Goal: Information Seeking & Learning: Learn about a topic

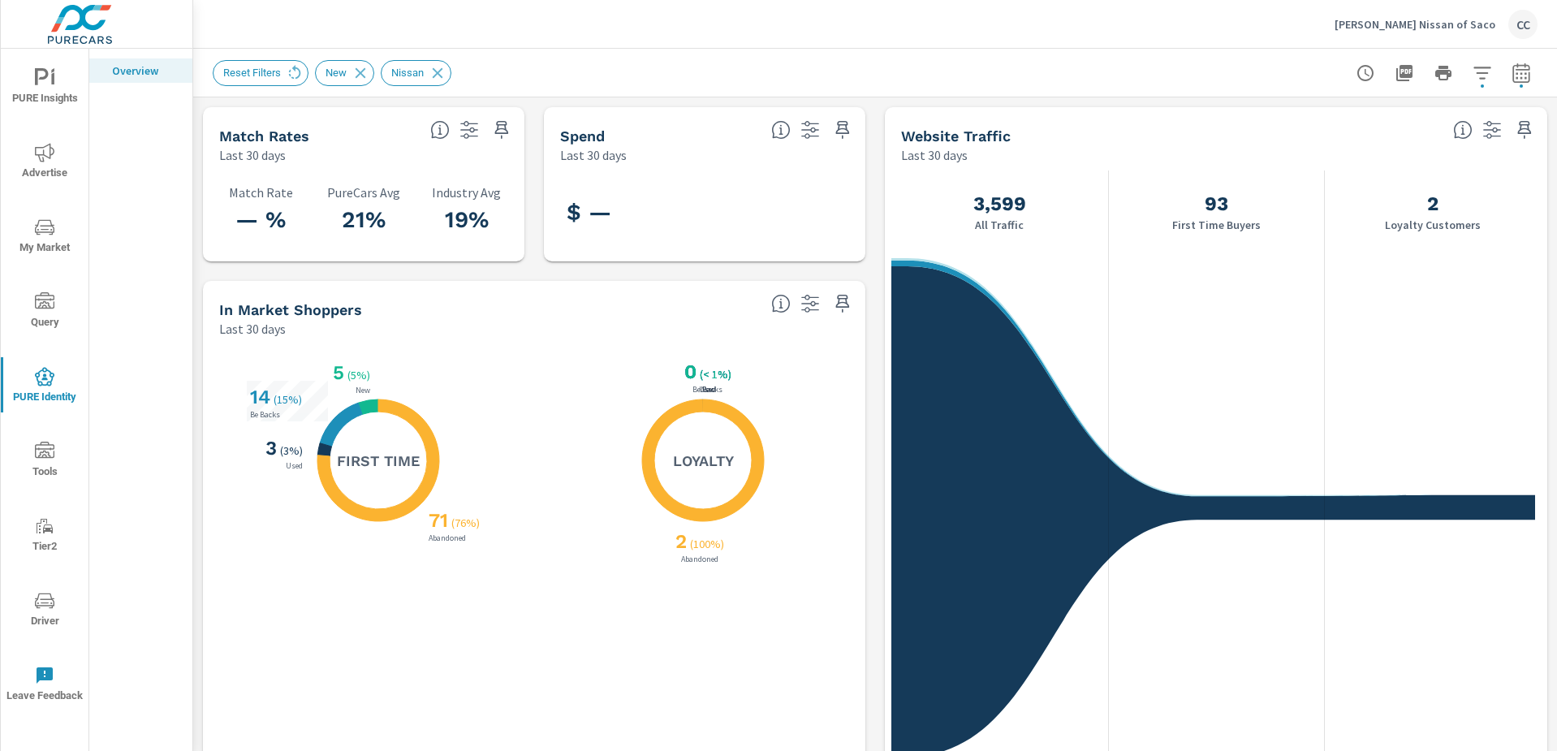
scroll to position [2210, 0]
click at [1471, 31] on p "[PERSON_NAME] Nissan of Saco" at bounding box center [1415, 24] width 161 height 15
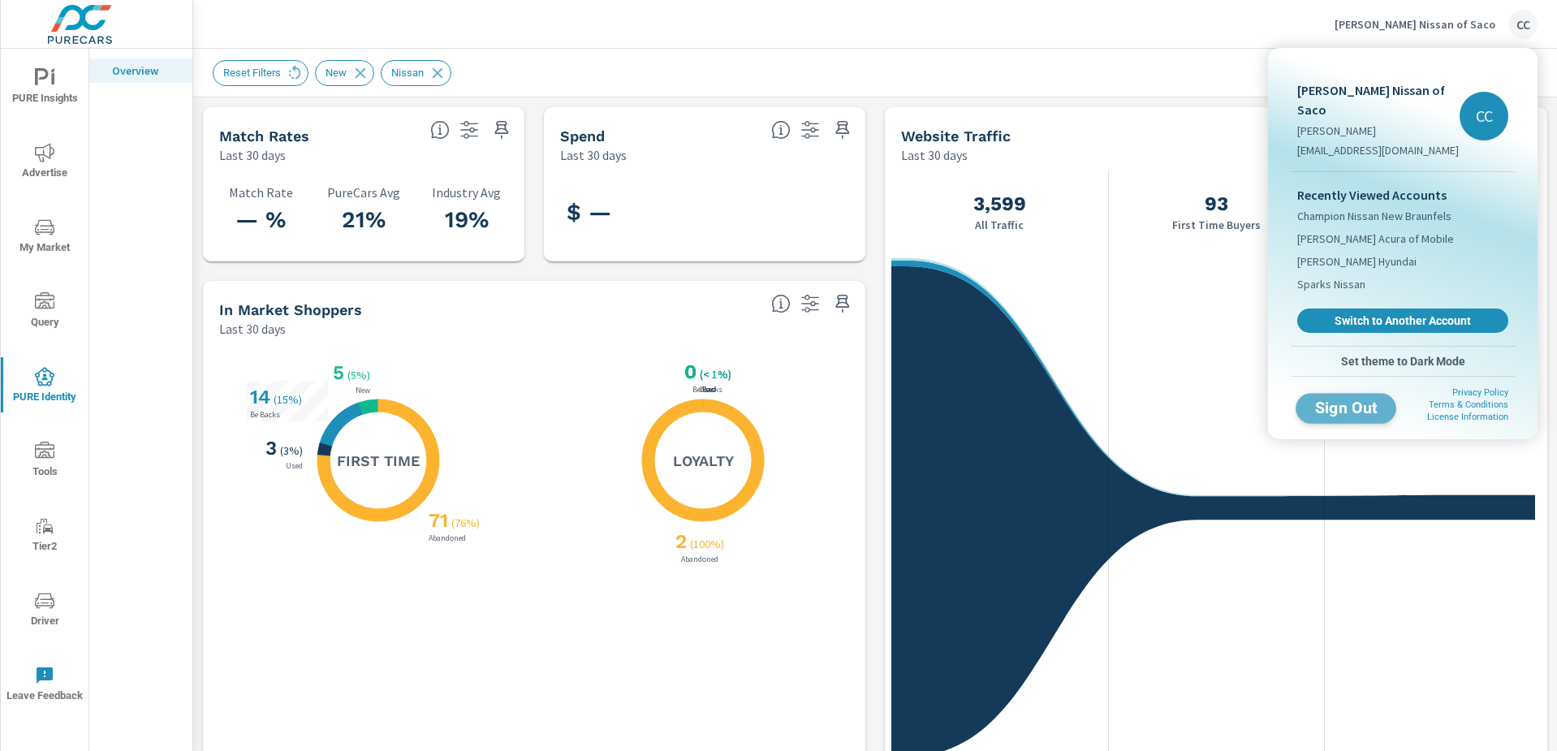
click at [1363, 400] on span "Sign Out" at bounding box center [1347, 407] width 74 height 15
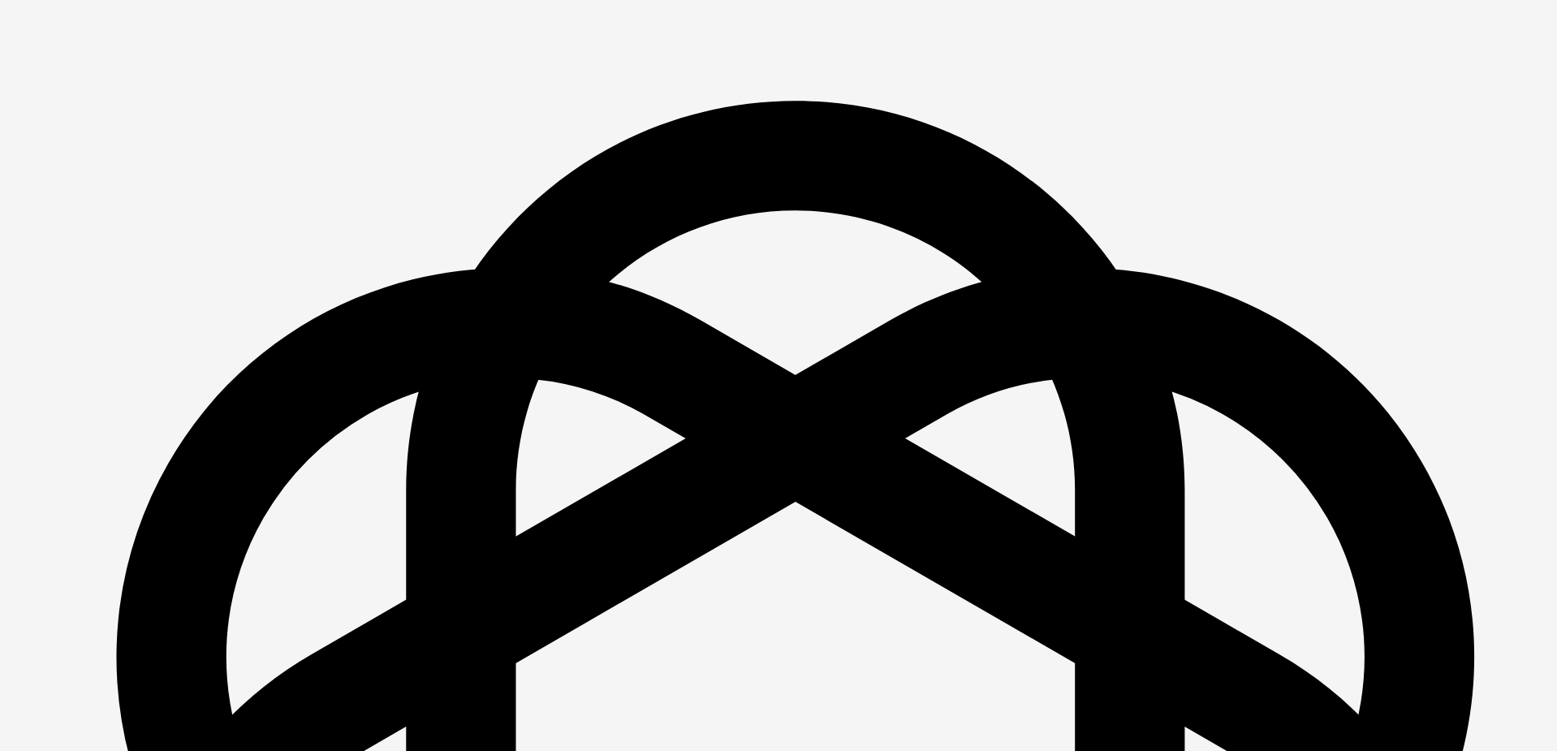
scroll to position [2278, 0]
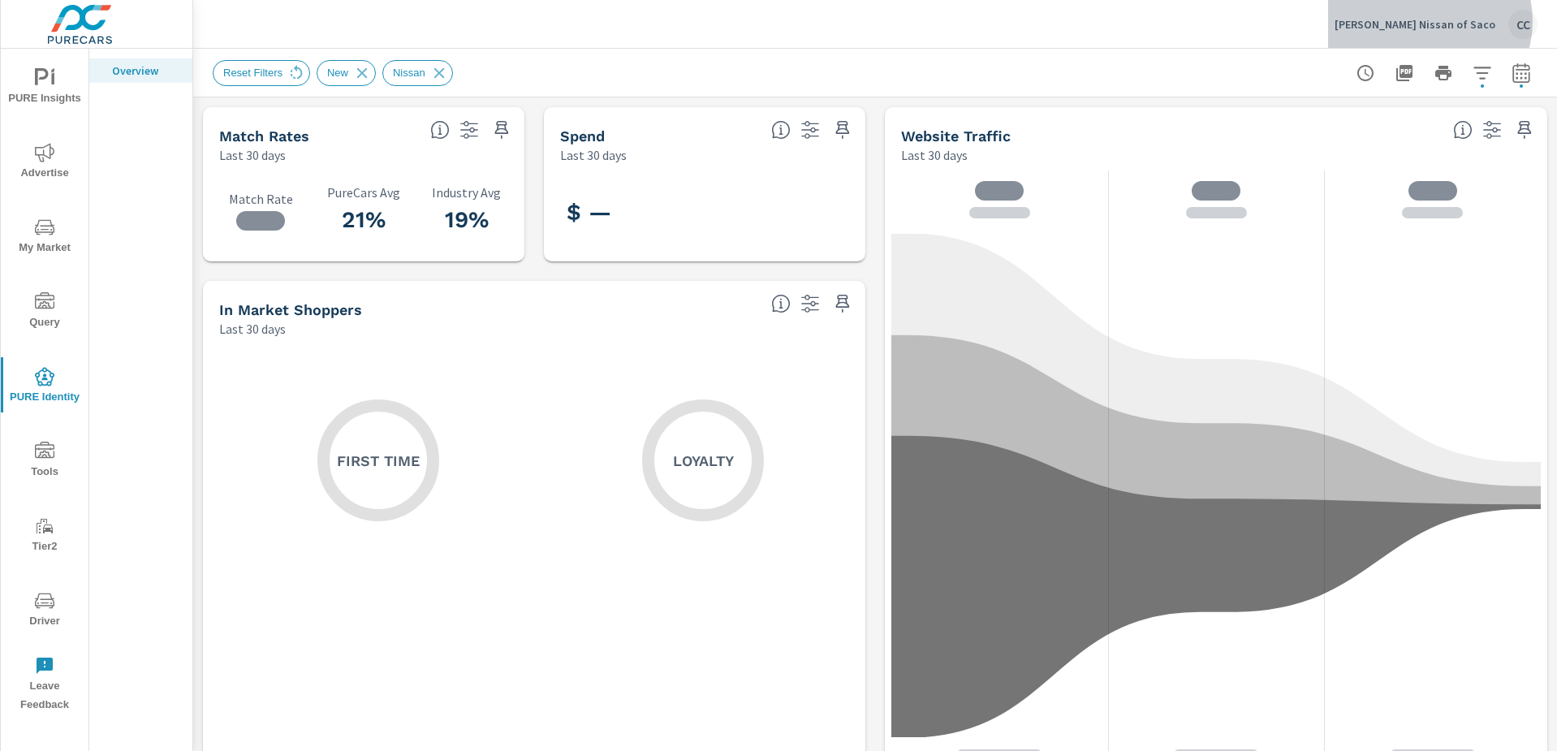
click at [1467, 21] on p "[PERSON_NAME] Nissan of Saco" at bounding box center [1415, 24] width 161 height 15
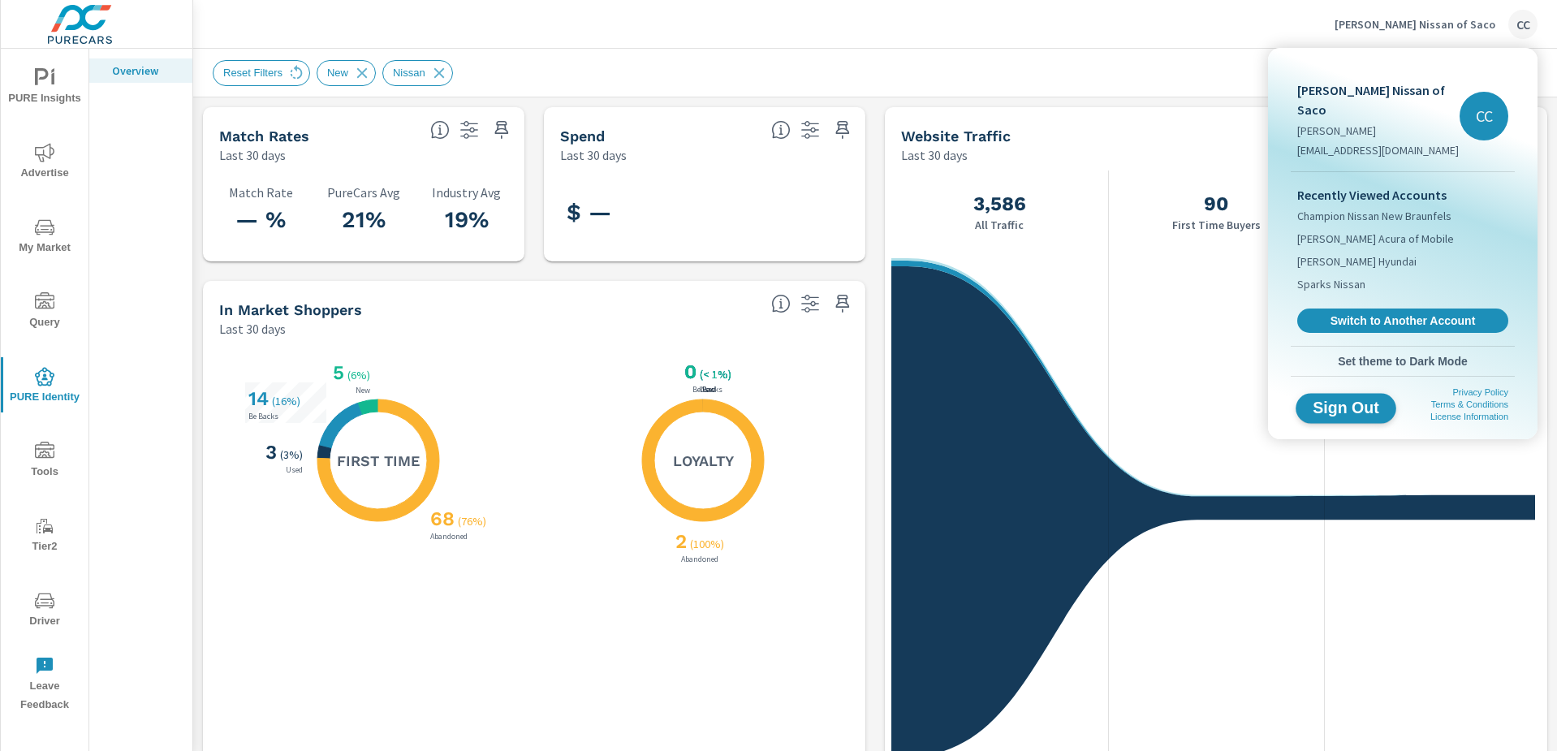
click at [1366, 400] on span "Sign Out" at bounding box center [1347, 407] width 74 height 15
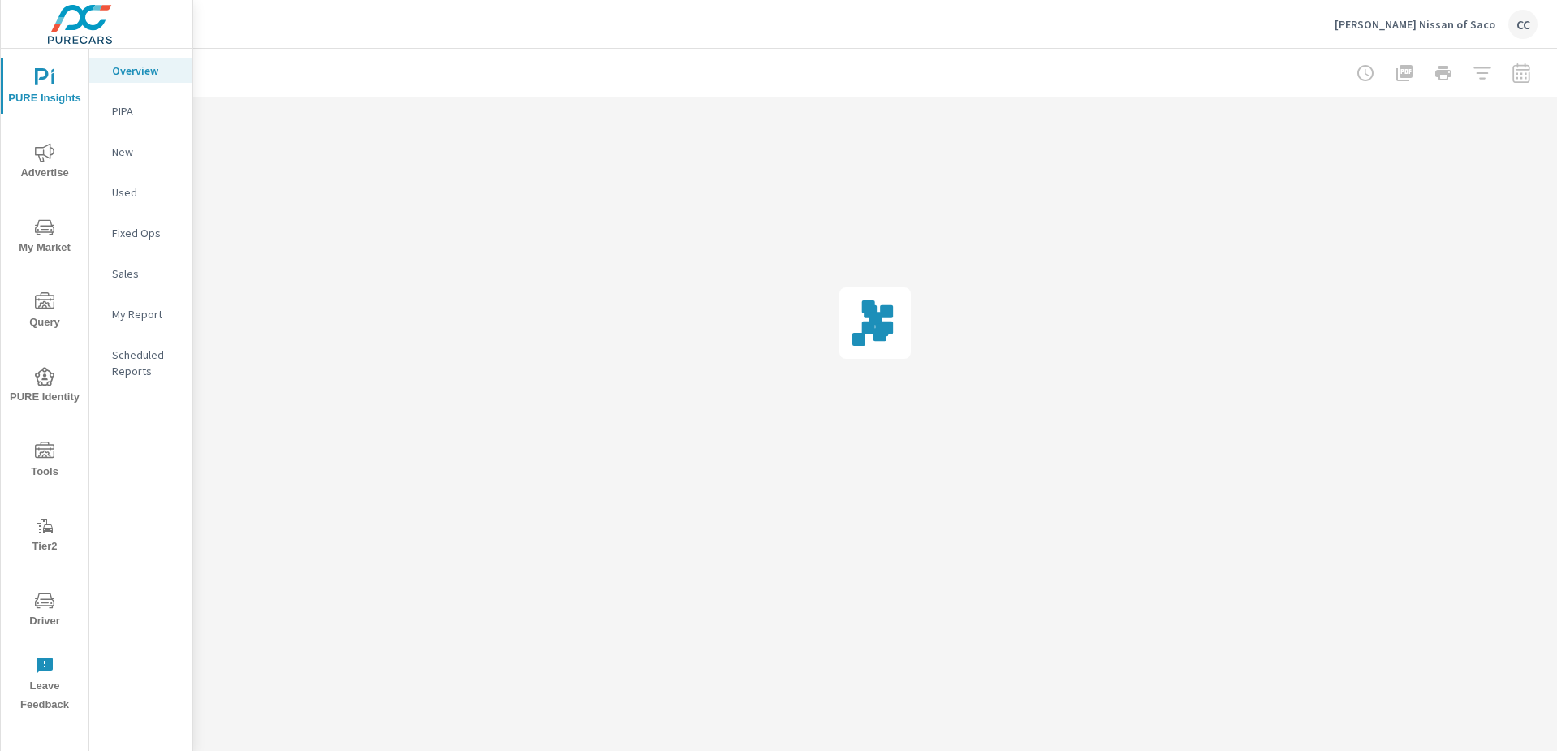
scroll to position [2278, 0]
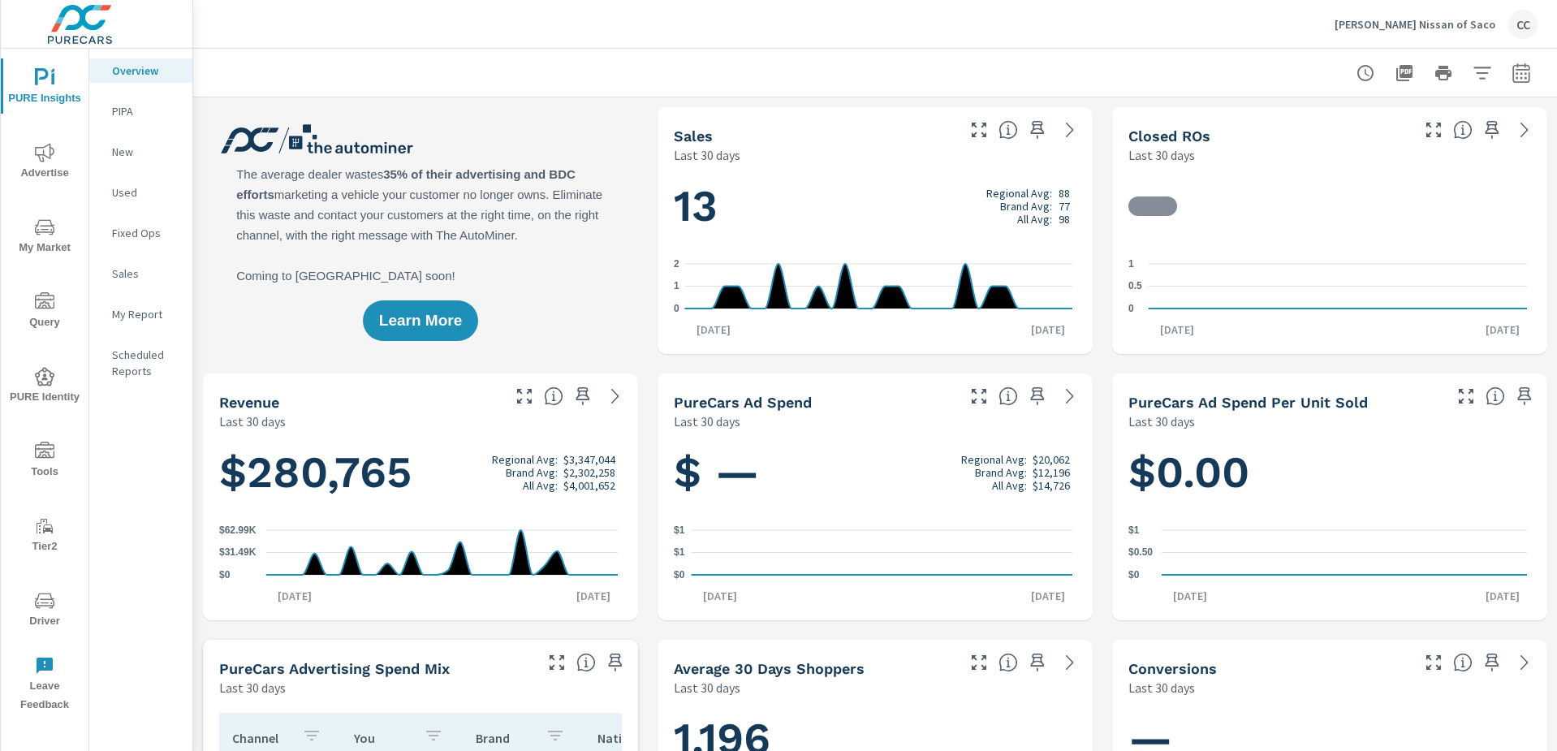
click at [35, 232] on icon "nav menu" at bounding box center [44, 227] width 19 height 19
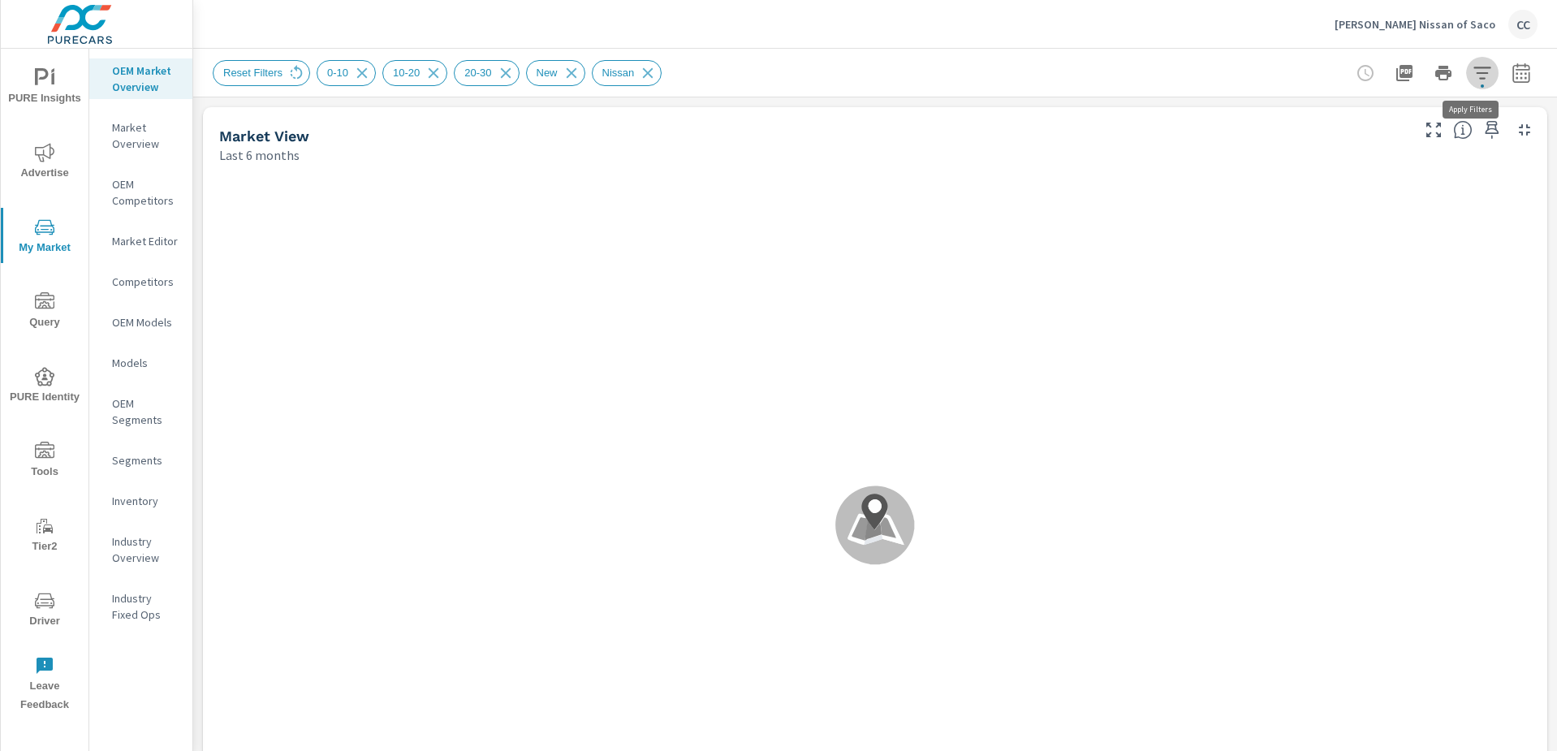
click at [1475, 80] on icon "button" at bounding box center [1482, 72] width 19 height 19
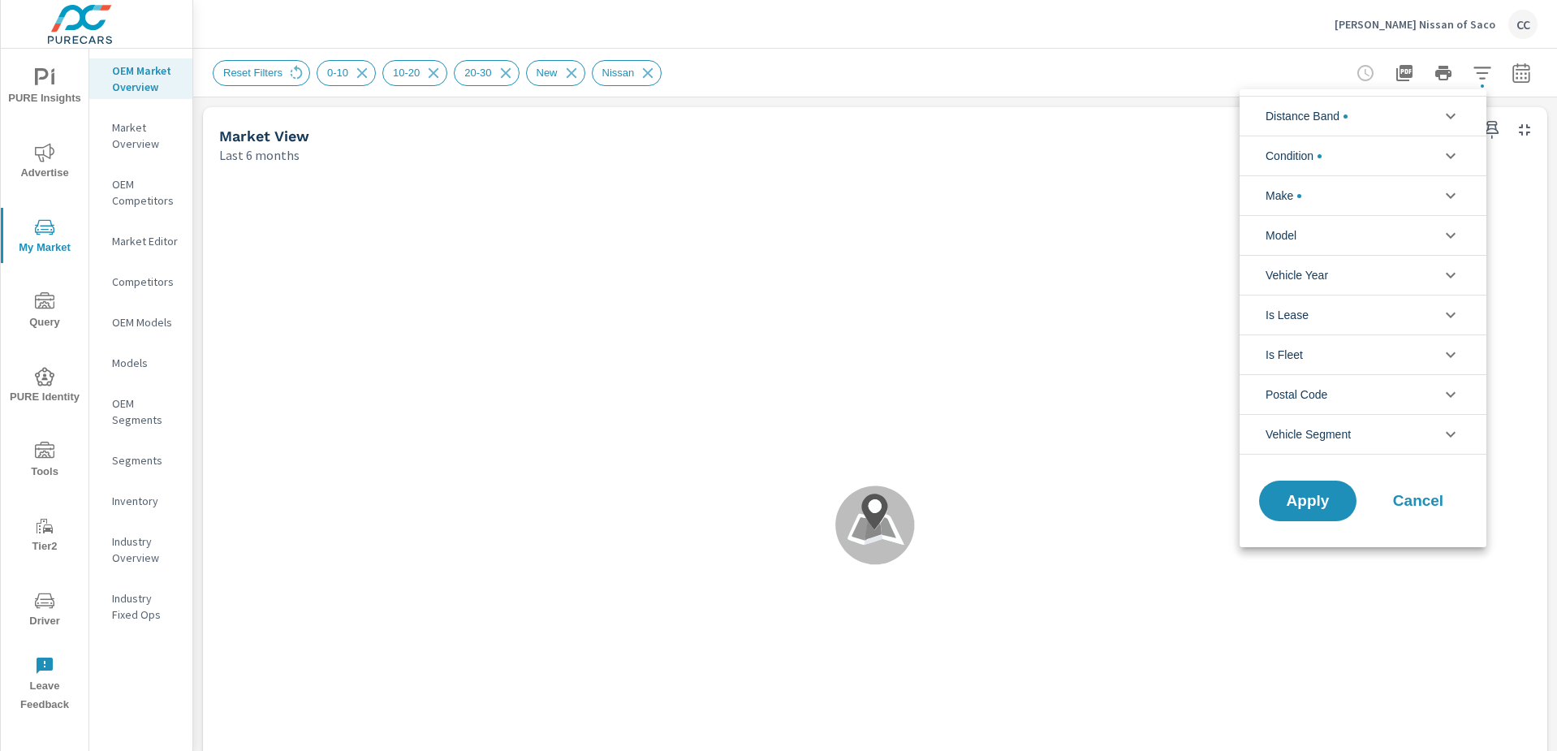
click at [1371, 117] on li "Distance Band" at bounding box center [1363, 116] width 247 height 40
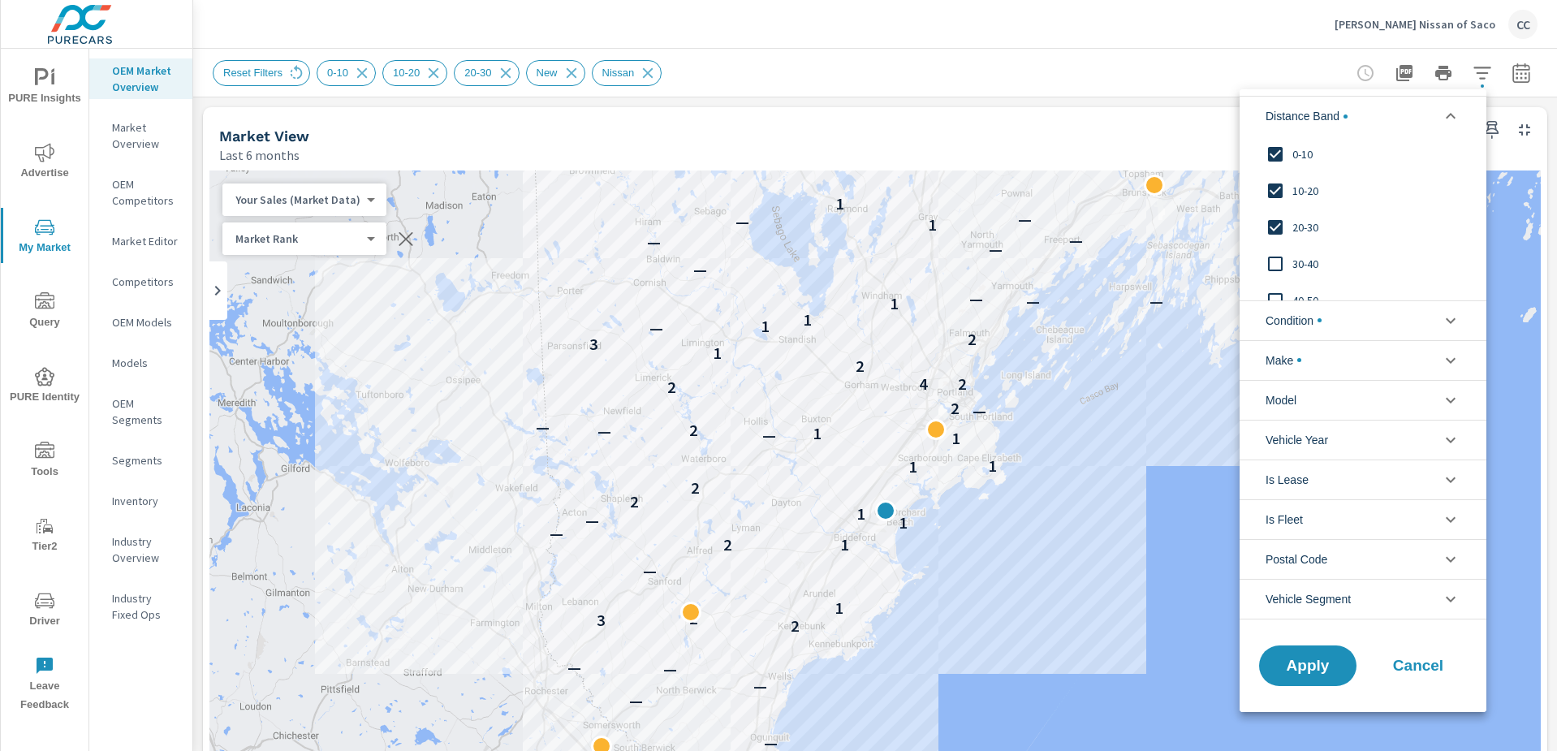
click at [1298, 320] on span "Condition" at bounding box center [1294, 320] width 56 height 39
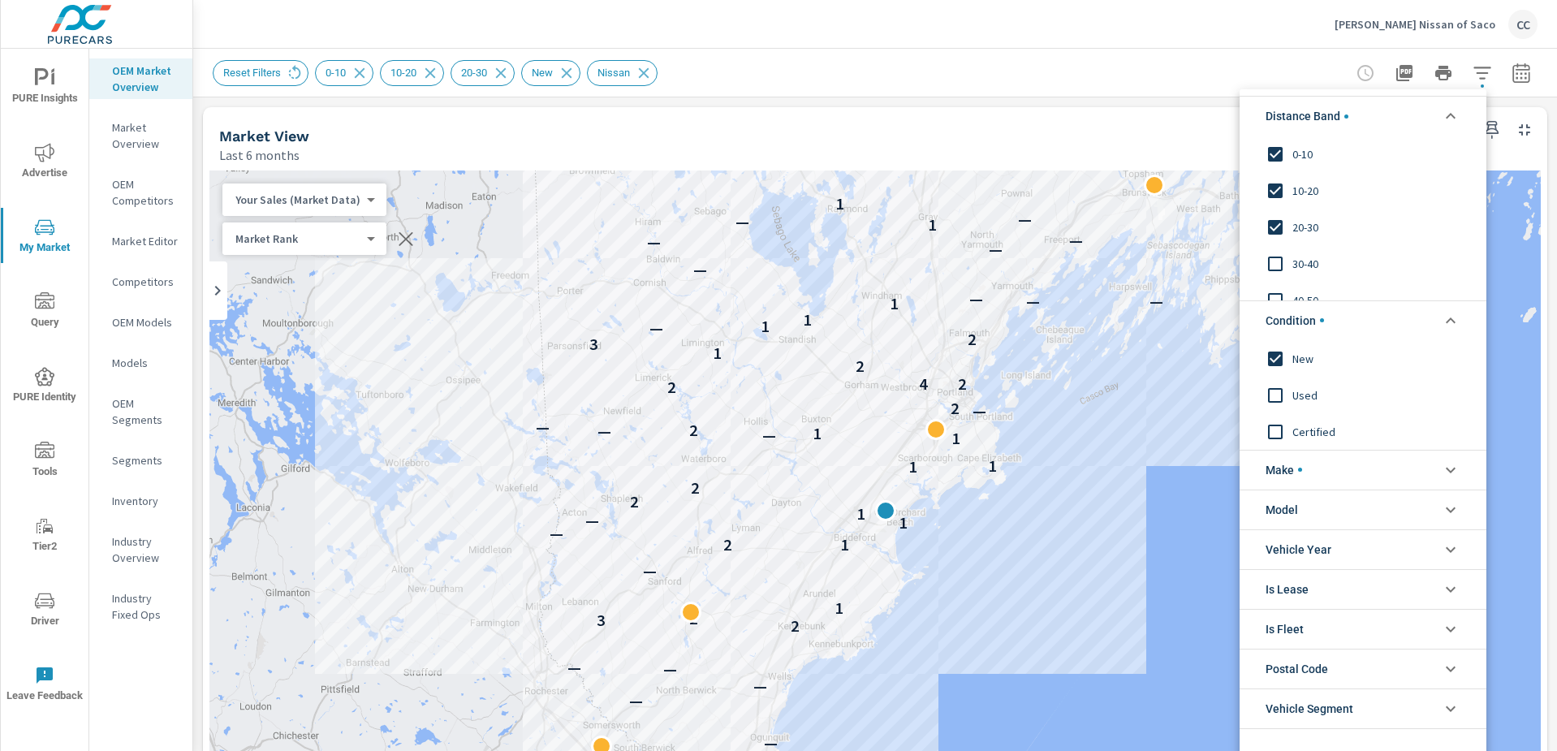
click at [1304, 472] on li "Make" at bounding box center [1363, 470] width 247 height 40
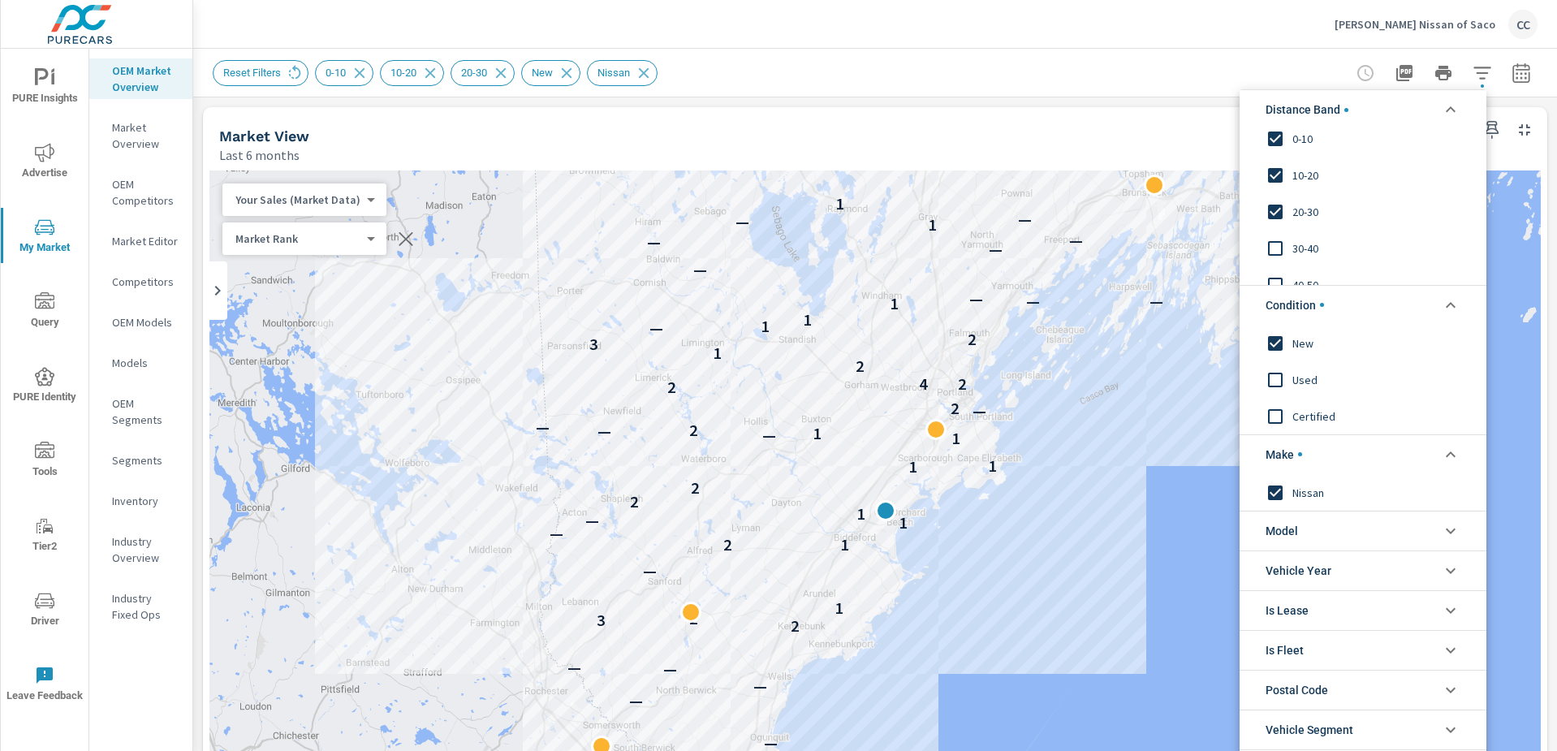
scroll to position [44, 0]
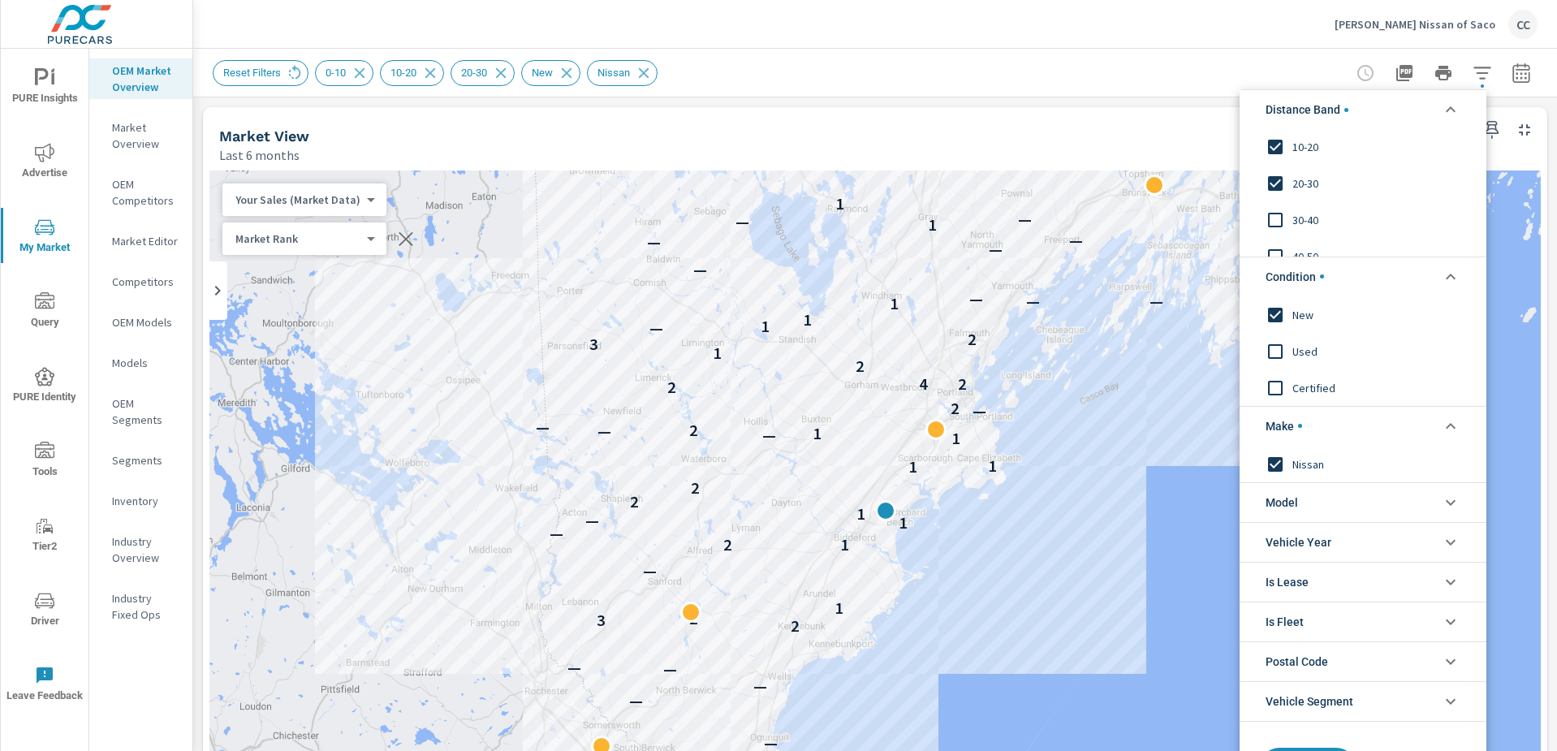
drag, startPoint x: 1551, startPoint y: 260, endPoint x: 1551, endPoint y: 289, distance: 29.2
click at [1551, 289] on div at bounding box center [778, 375] width 1557 height 751
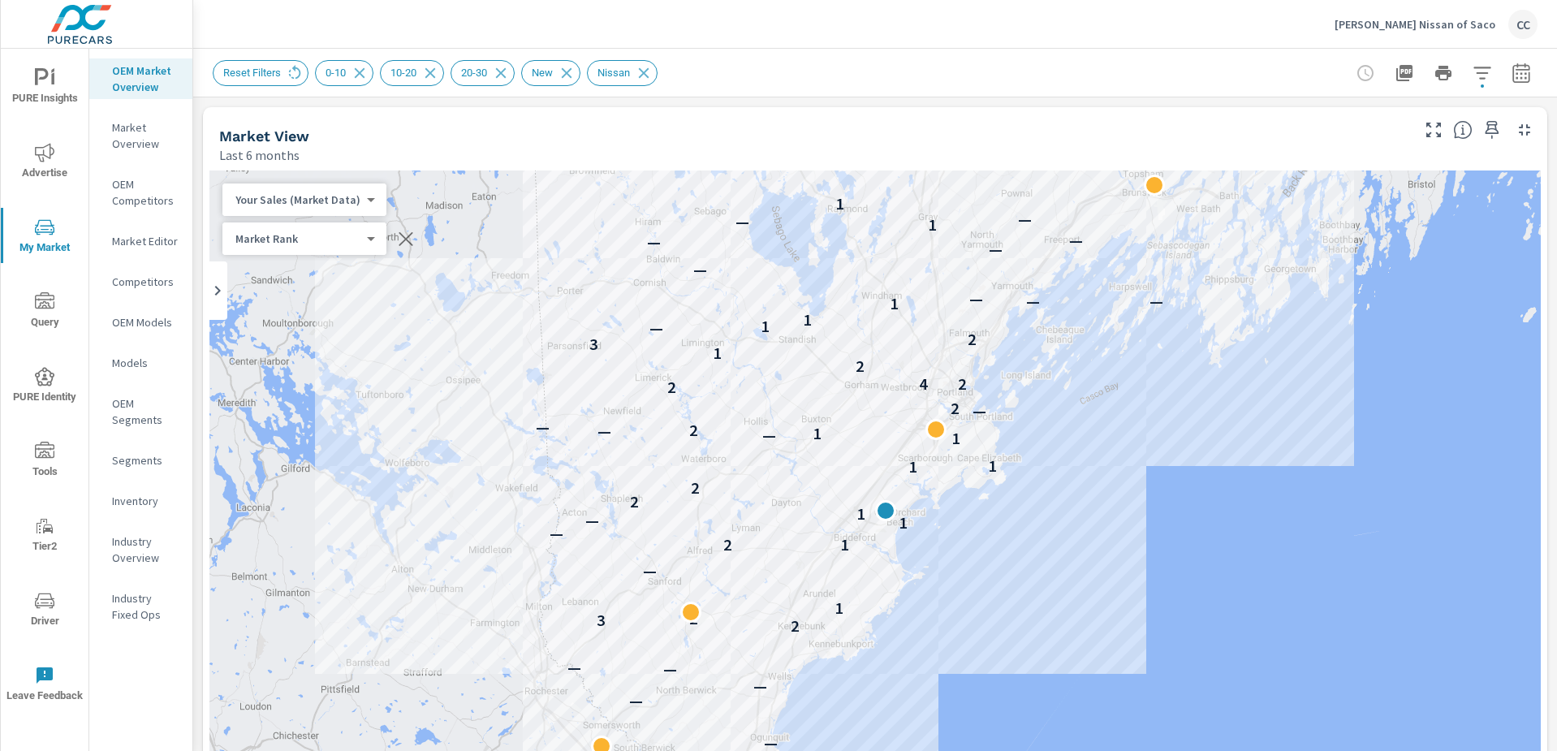
click at [1551, 289] on div "Distance Band 0-10 10-20 20-30 30-40 40-50 50-60 Condition New Used Certified M…" at bounding box center [778, 375] width 1557 height 751
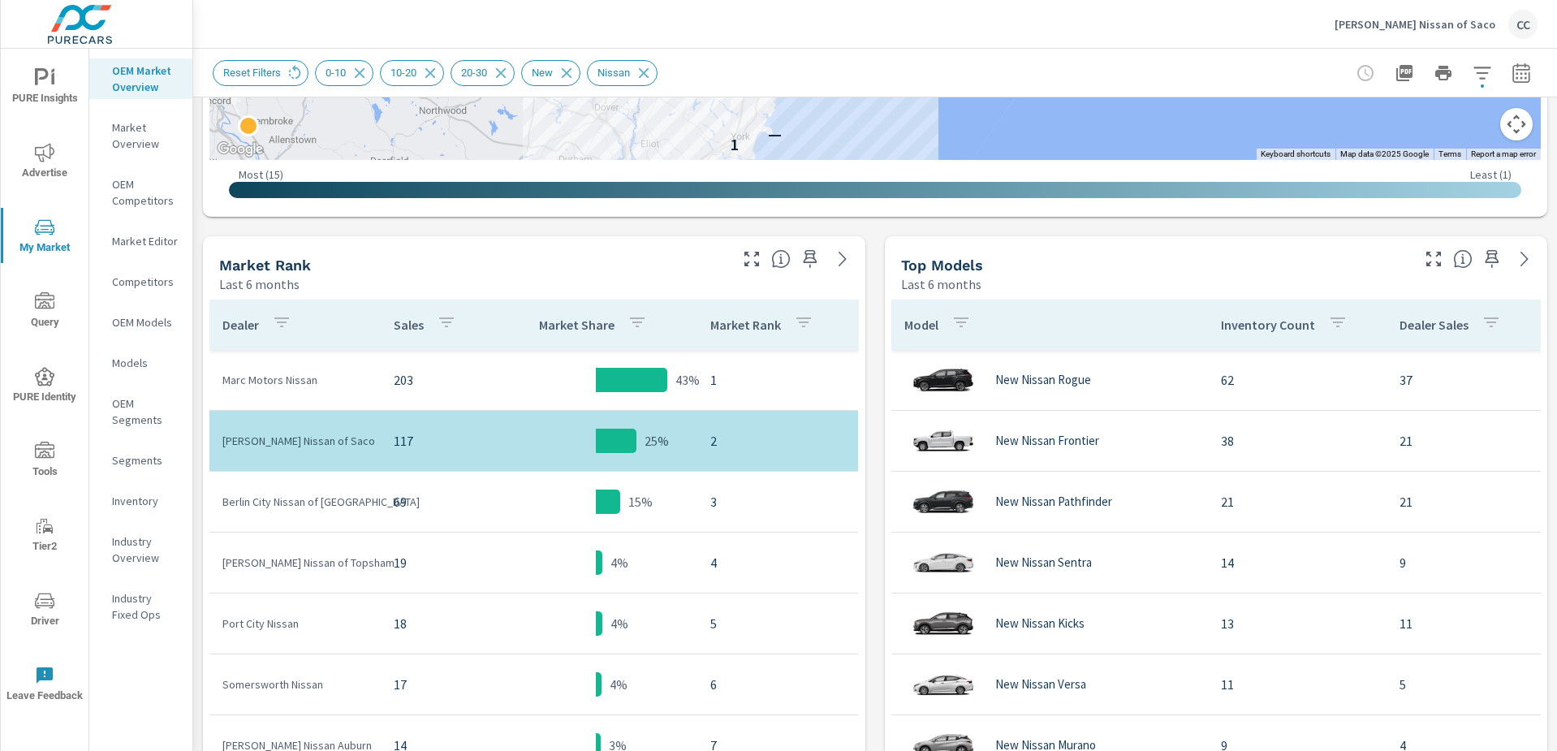
click at [1474, 67] on icon "button" at bounding box center [1482, 73] width 17 height 12
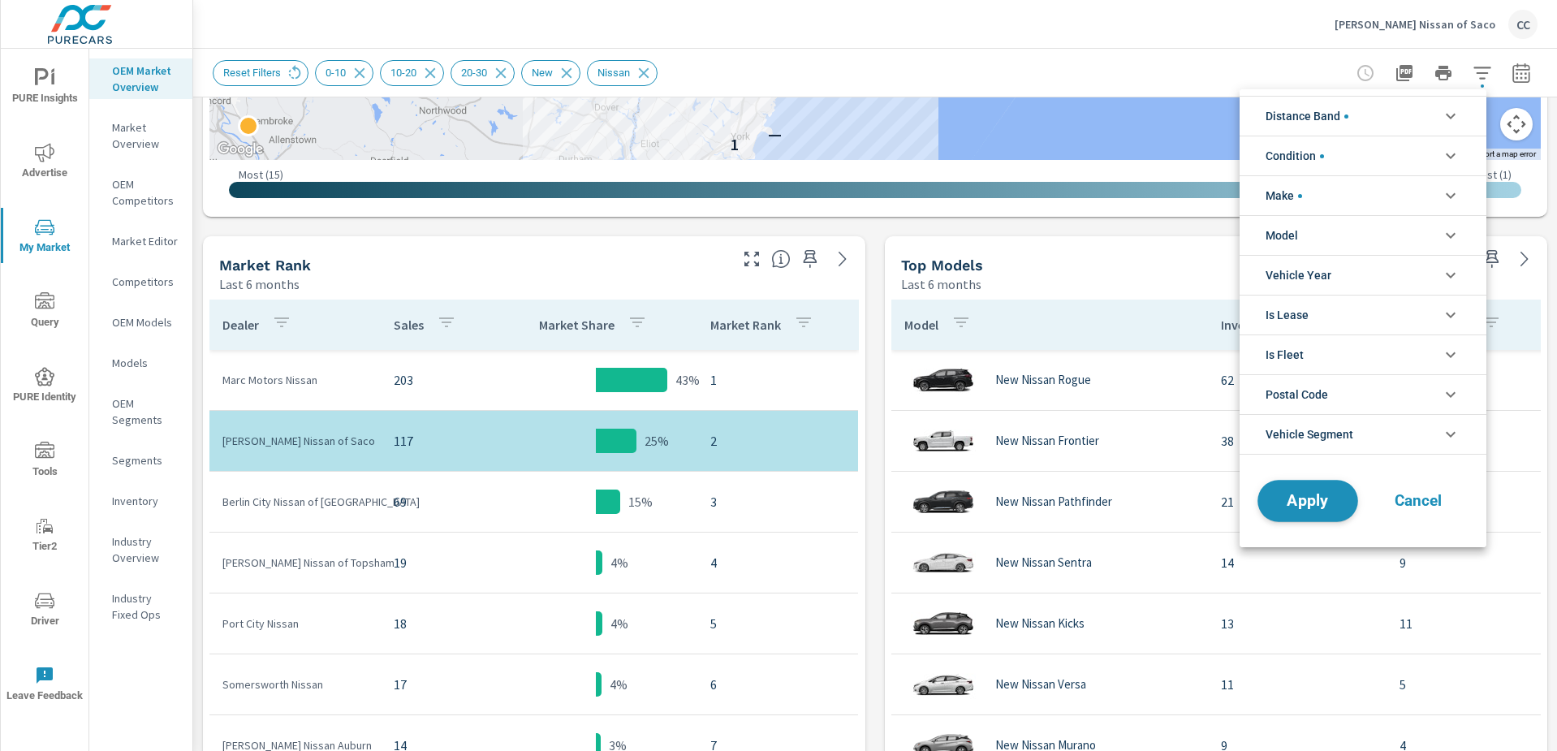
click at [1317, 498] on span "Apply" at bounding box center [1308, 501] width 67 height 15
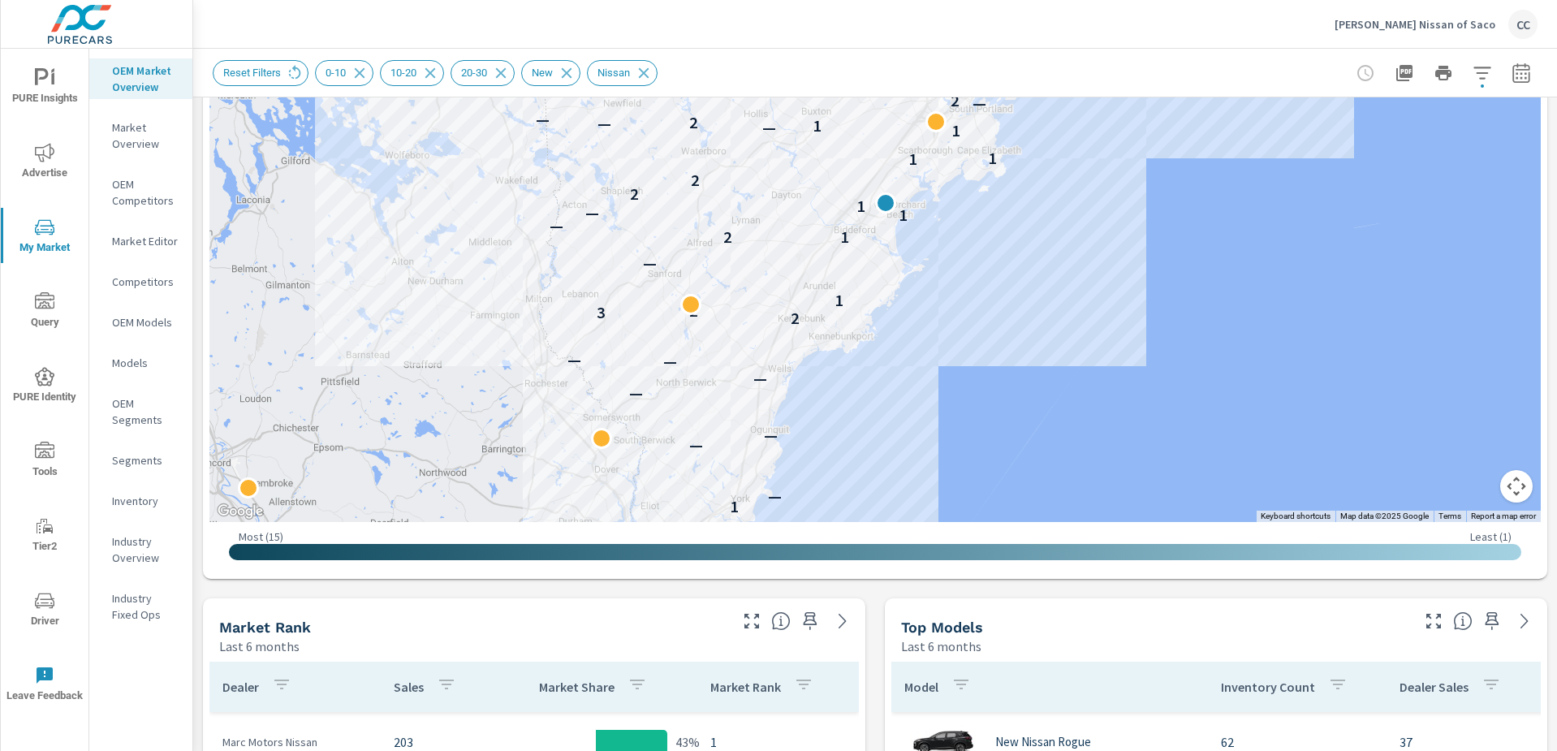
scroll to position [90, 0]
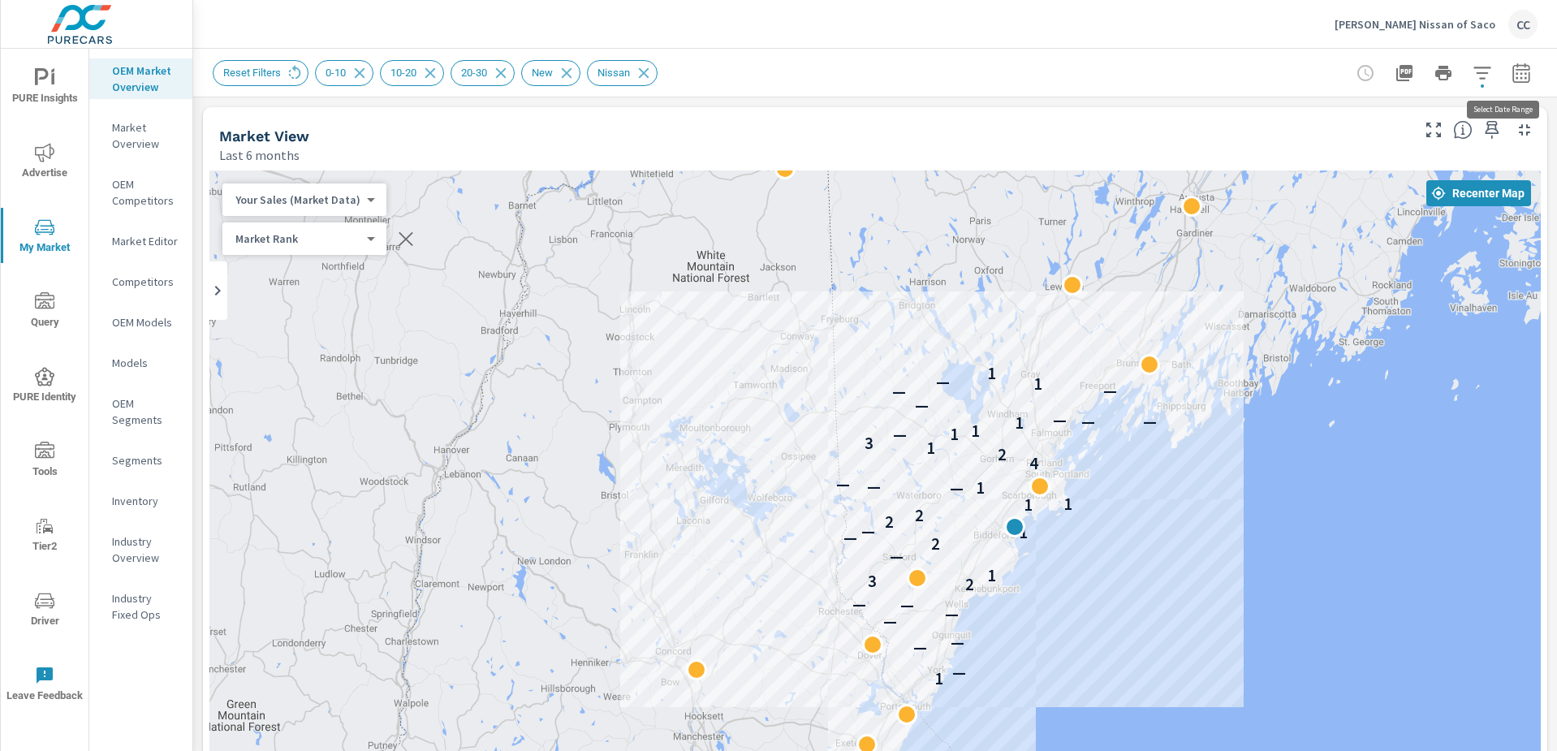
click at [1512, 76] on icon "button" at bounding box center [1521, 72] width 19 height 19
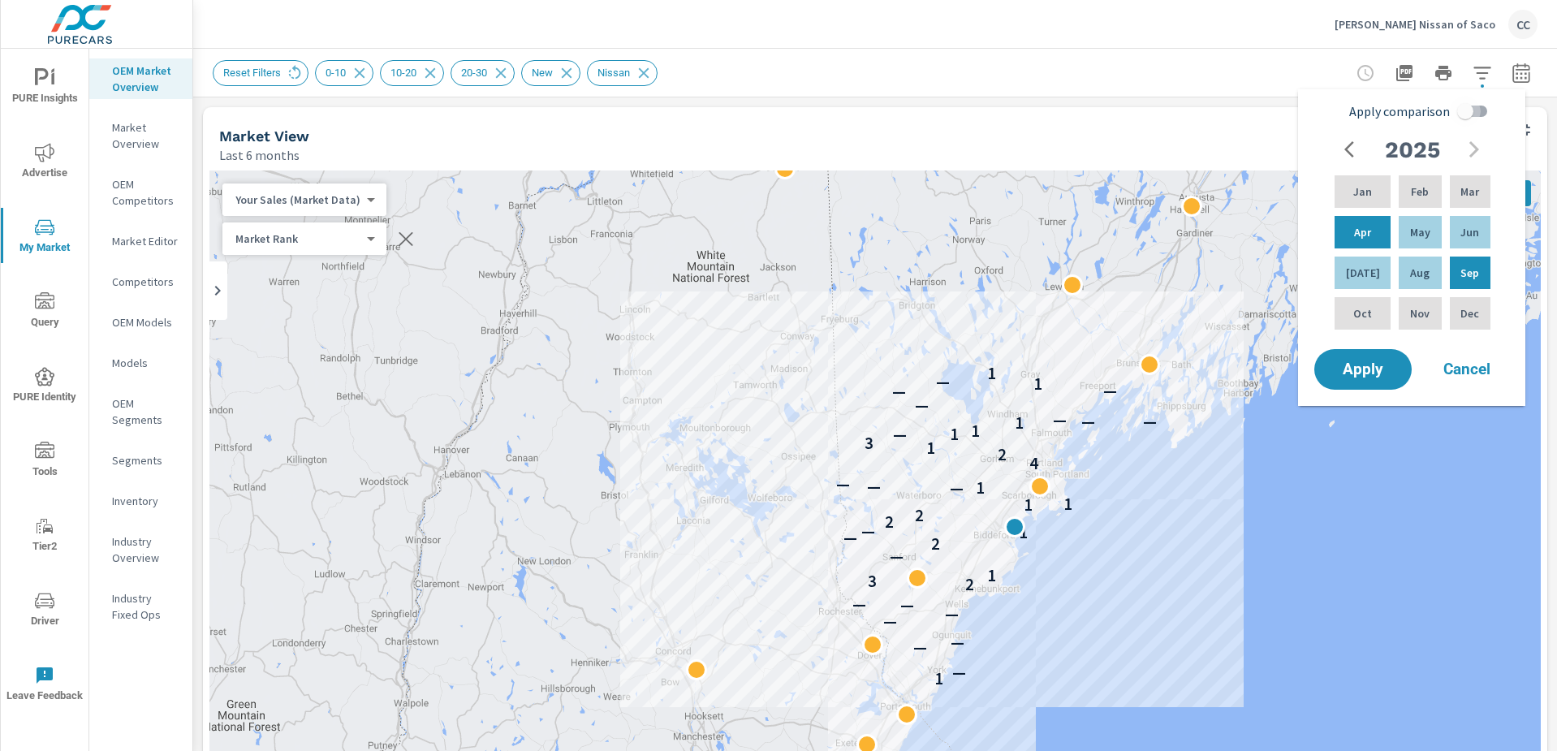
click at [1464, 112] on input "Apply comparison" at bounding box center [1465, 111] width 93 height 31
checkbox input "true"
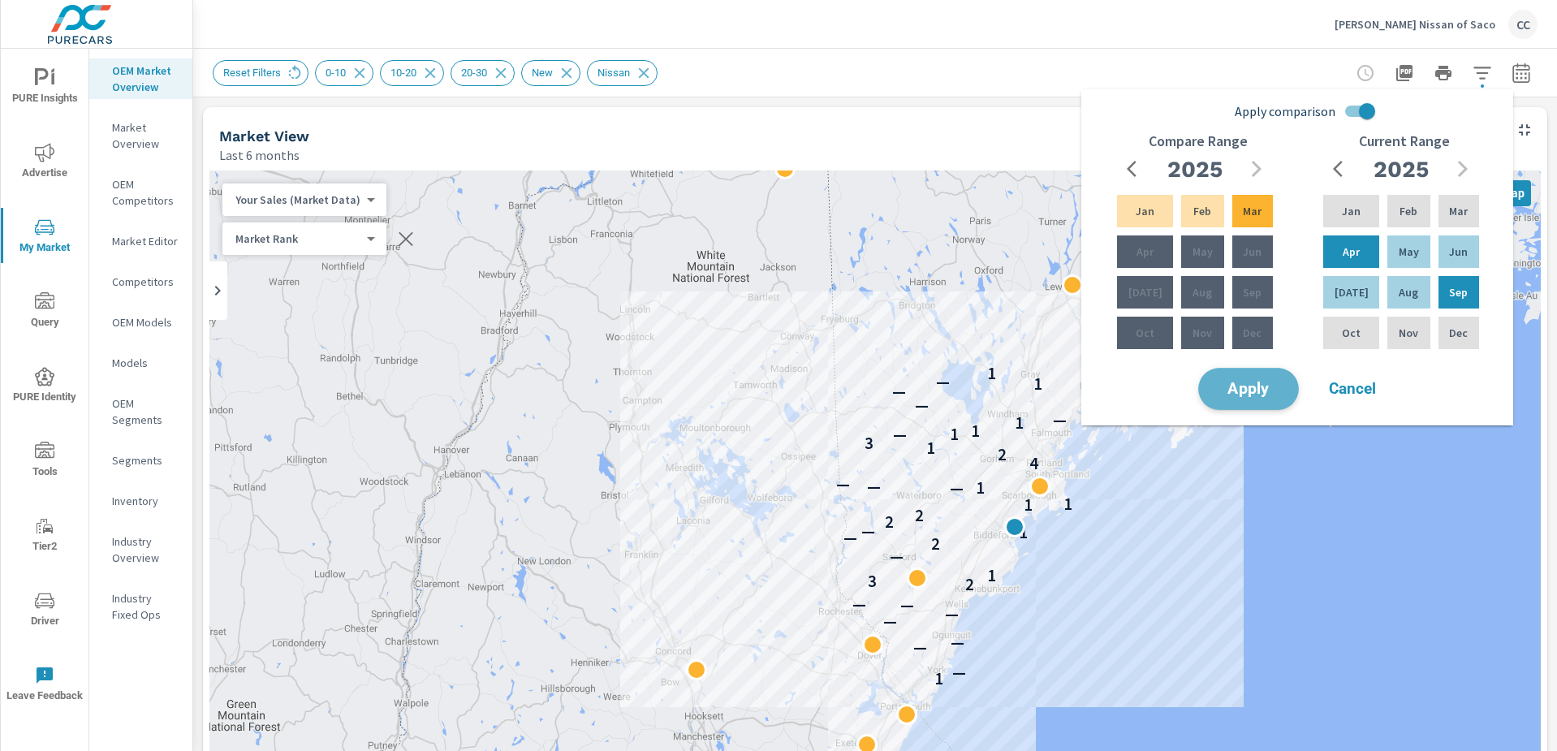
click at [1268, 386] on span "Apply" at bounding box center [1249, 389] width 67 height 15
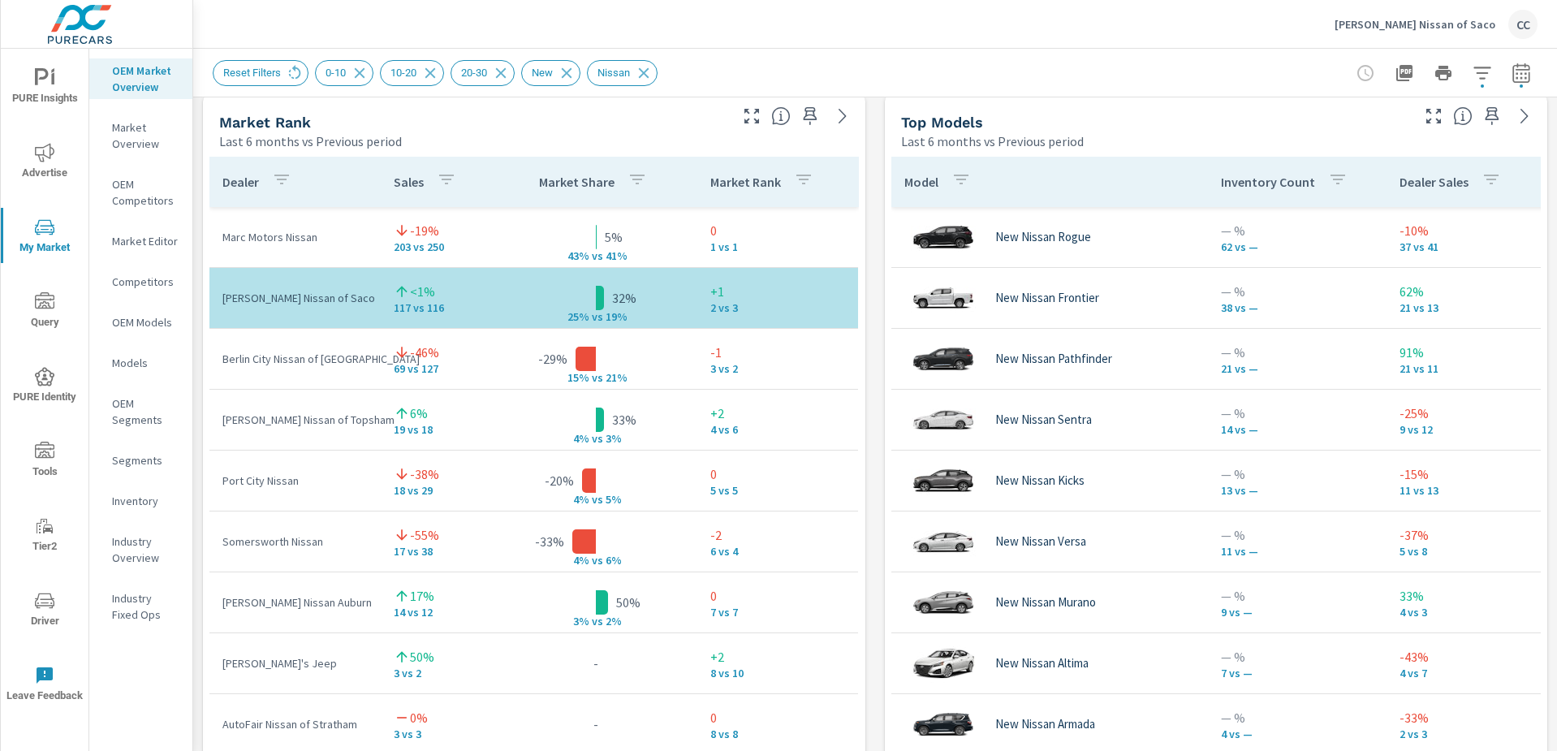
scroll to position [1043, 0]
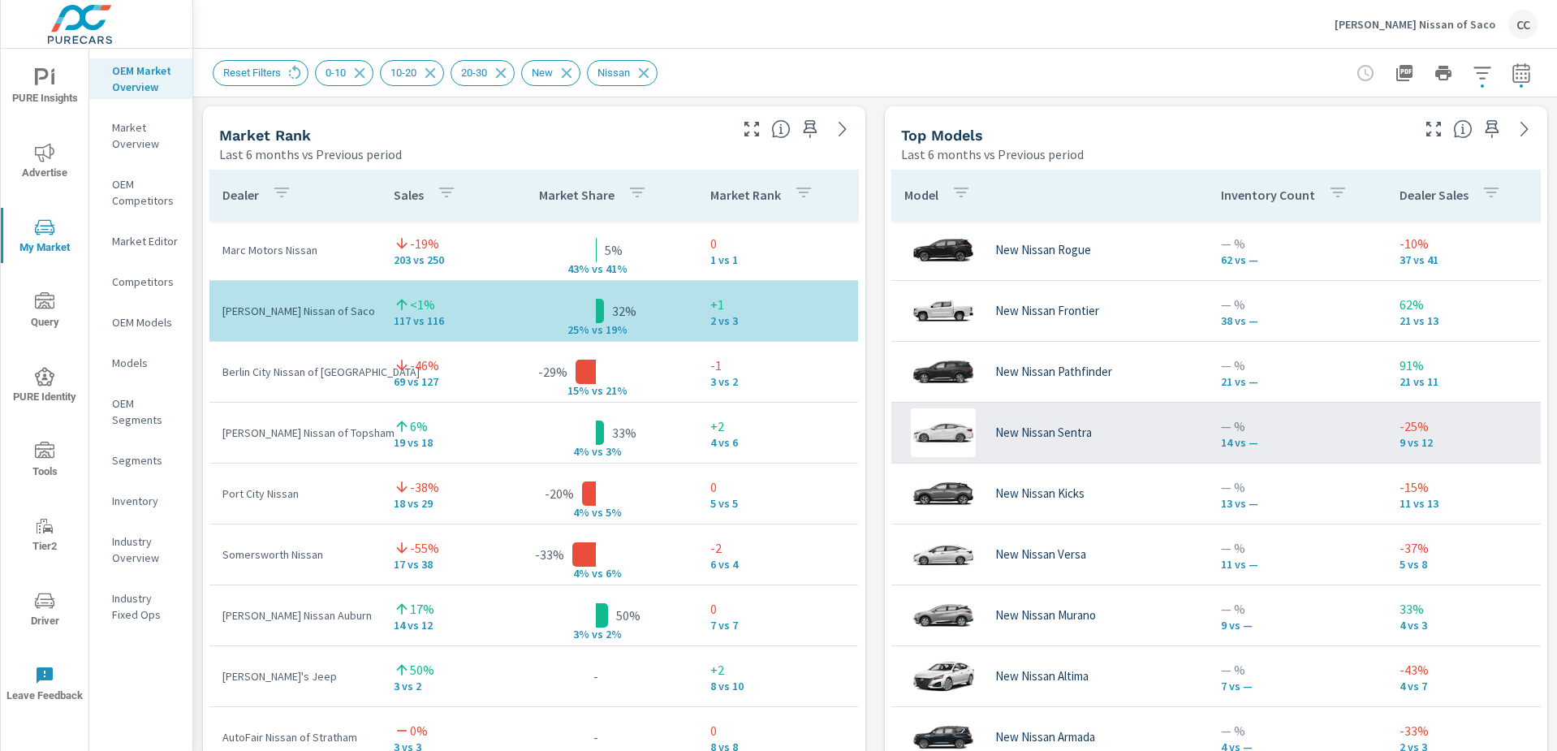
click at [1075, 425] on p "New Nissan Sentra" at bounding box center [1044, 432] width 97 height 15
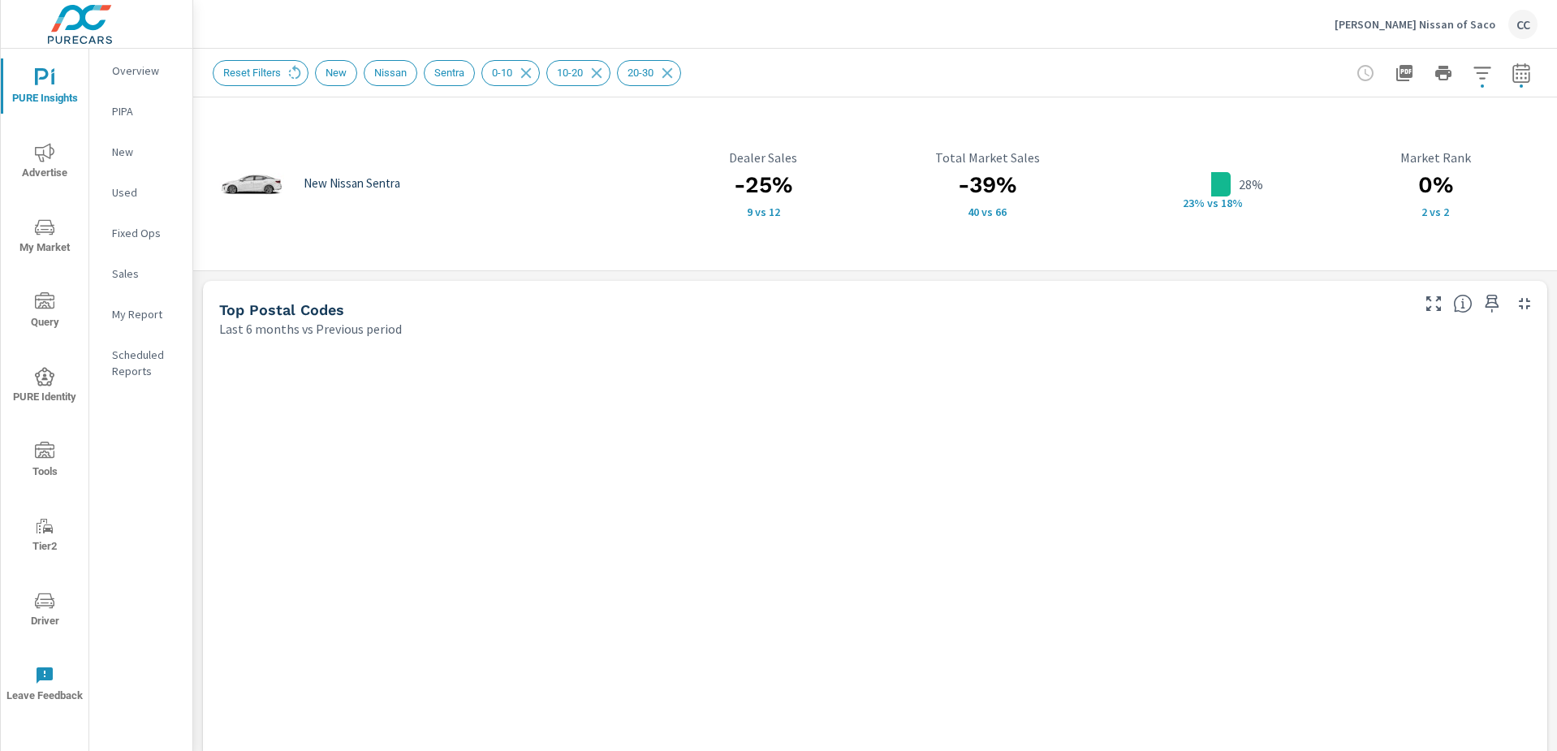
scroll to position [365, 0]
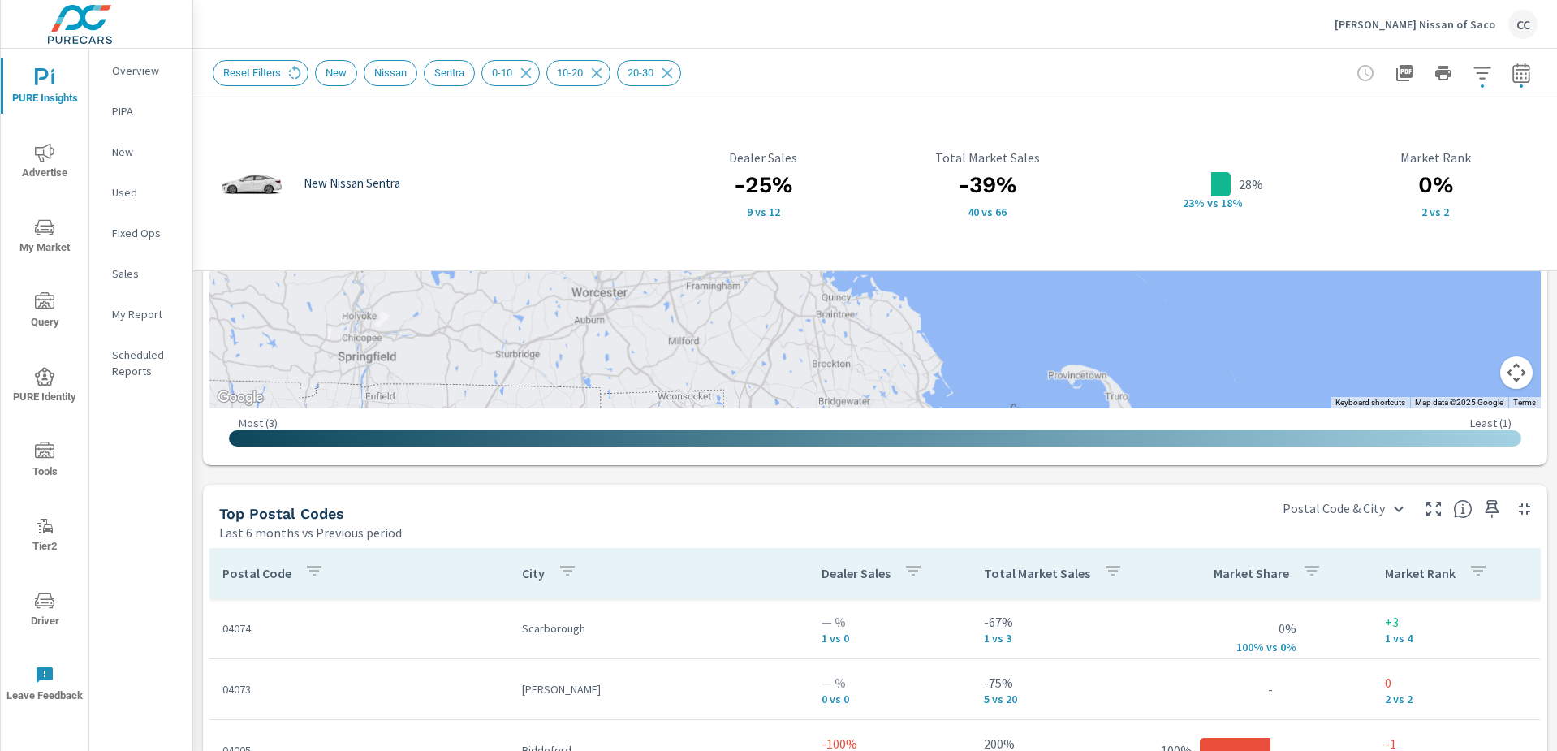
scroll to position [840, 0]
